Goal: Information Seeking & Learning: Find specific page/section

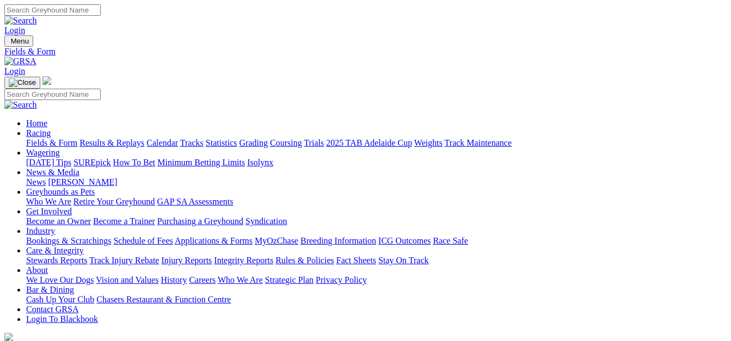
select select "NSW"
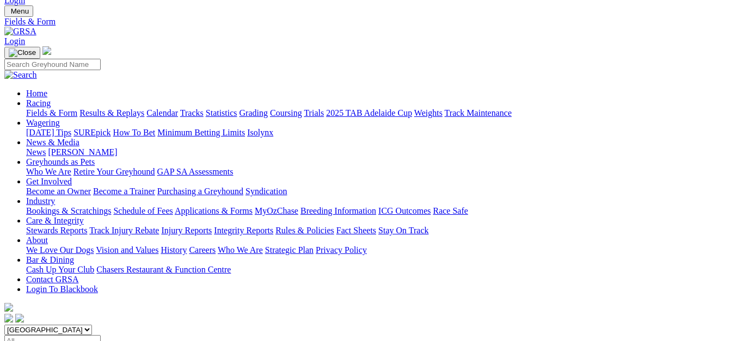
scroll to position [54, 0]
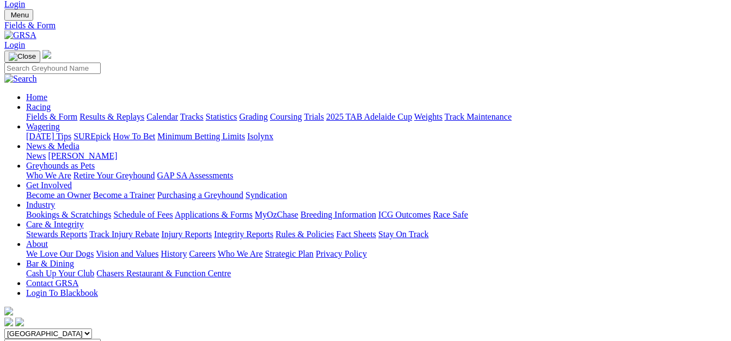
click at [92, 329] on select "South Australia New South Wales Northern Territory Queensland Tasmania Victoria…" at bounding box center [48, 334] width 88 height 10
click at [25, 329] on select "South Australia New South Wales Northern Territory Queensland Tasmania Victoria…" at bounding box center [48, 334] width 88 height 10
click at [92, 329] on select "South Australia New South Wales Northern Territory Queensland Tasmania Victoria…" at bounding box center [48, 334] width 88 height 10
select select "QLD"
click at [25, 329] on select "South Australia New South Wales Northern Territory Queensland Tasmania Victoria…" at bounding box center [48, 334] width 88 height 10
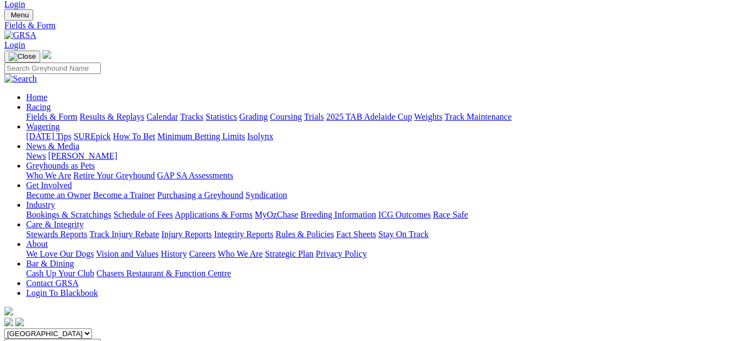
click at [92, 329] on select "[GEOGRAPHIC_DATA] [GEOGRAPHIC_DATA] [GEOGRAPHIC_DATA] [GEOGRAPHIC_DATA] [GEOGRA…" at bounding box center [48, 334] width 88 height 10
select select "TAS"
click at [25, 329] on select "[GEOGRAPHIC_DATA] [GEOGRAPHIC_DATA] [GEOGRAPHIC_DATA] [GEOGRAPHIC_DATA] [GEOGRA…" at bounding box center [48, 334] width 88 height 10
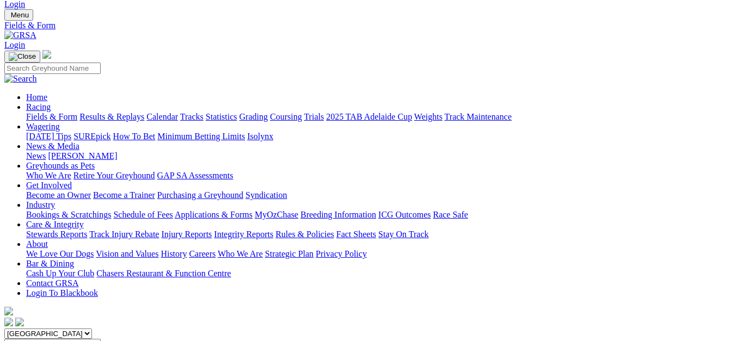
click at [92, 329] on select "[GEOGRAPHIC_DATA] [GEOGRAPHIC_DATA] [GEOGRAPHIC_DATA] [GEOGRAPHIC_DATA] [GEOGRA…" at bounding box center [48, 334] width 88 height 10
select select "WA"
click at [25, 329] on select "[GEOGRAPHIC_DATA] [GEOGRAPHIC_DATA] [GEOGRAPHIC_DATA] [GEOGRAPHIC_DATA] [GEOGRA…" at bounding box center [48, 334] width 88 height 10
